Goal: Task Accomplishment & Management: Manage account settings

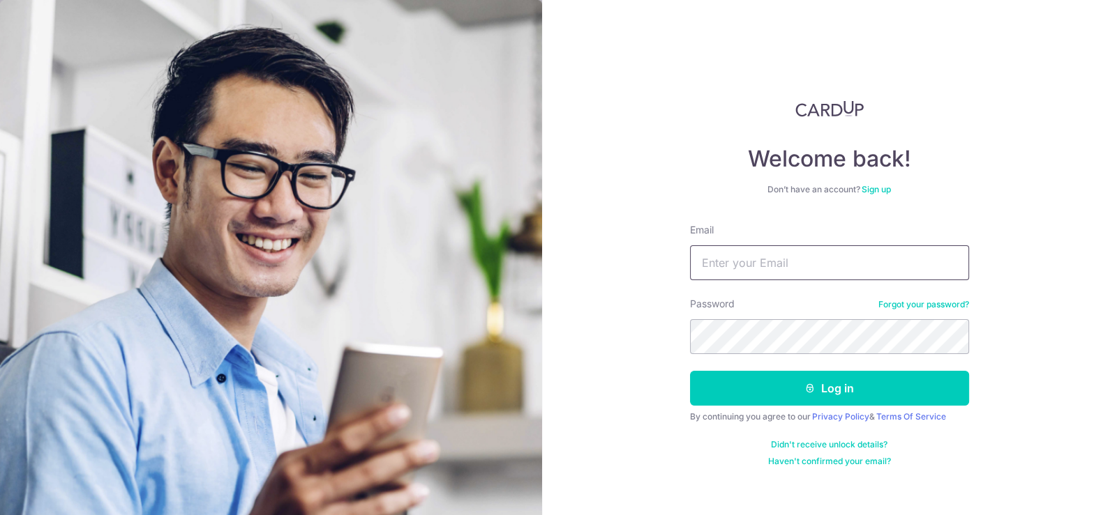
click at [850, 257] on input "Email" at bounding box center [829, 263] width 279 height 35
type input "dcmaAOC@pm.me"
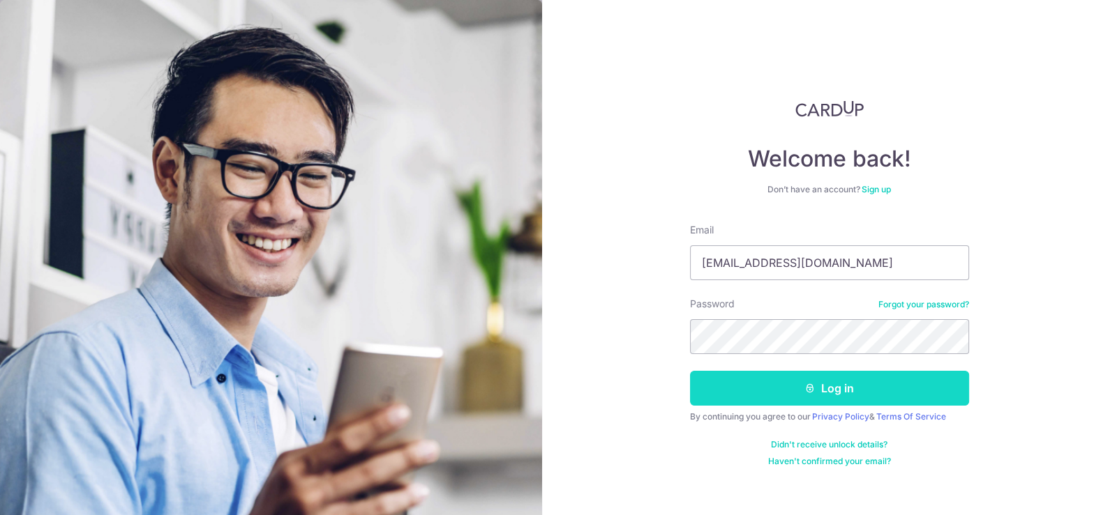
click at [849, 386] on button "Log in" at bounding box center [829, 388] width 279 height 35
